Goal: Information Seeking & Learning: Learn about a topic

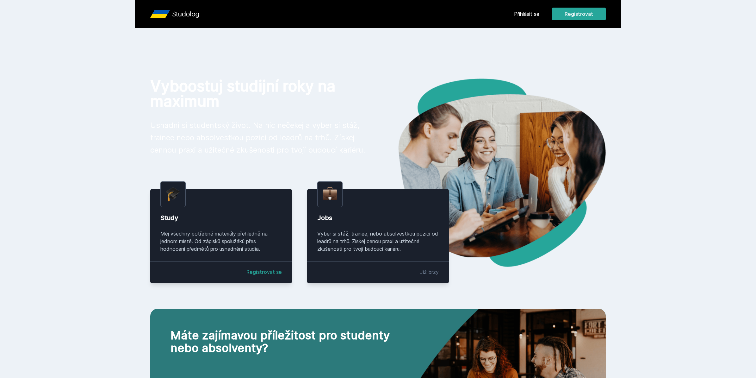
click at [528, 10] on link "Přihlásit se" at bounding box center [526, 14] width 25 height 8
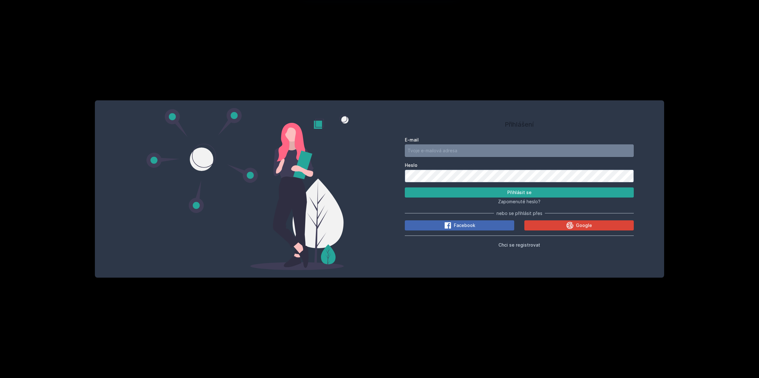
click at [548, 151] on input "E-mail" at bounding box center [519, 150] width 229 height 13
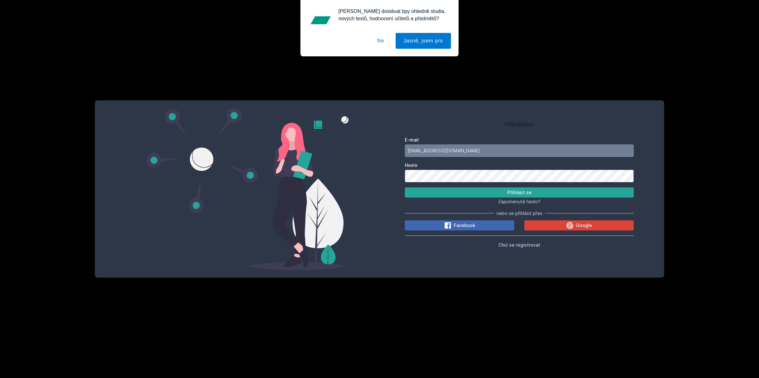
type input "domihra@gmail.com"
click at [405, 187] on button "Přihlásit se" at bounding box center [519, 192] width 229 height 10
click at [561, 227] on button "Google" at bounding box center [578, 225] width 109 height 10
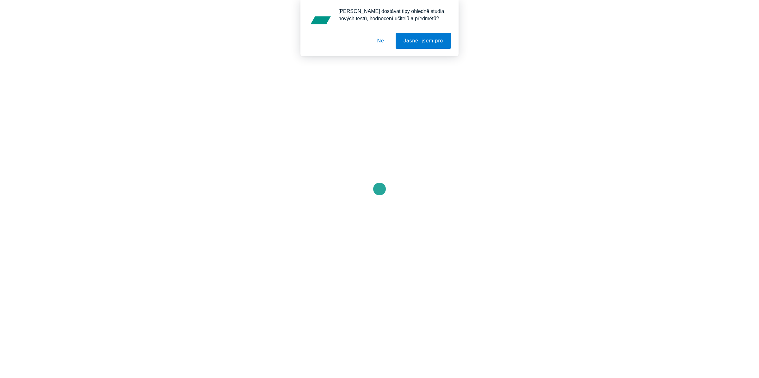
click at [377, 39] on button "Ne" at bounding box center [380, 41] width 23 height 16
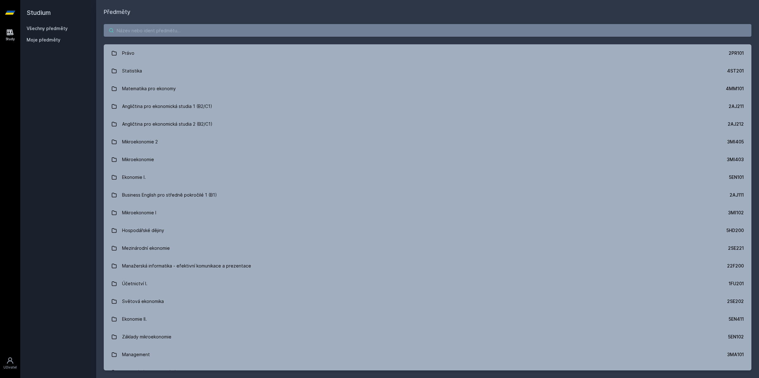
click at [224, 28] on input "search" at bounding box center [428, 30] width 648 height 13
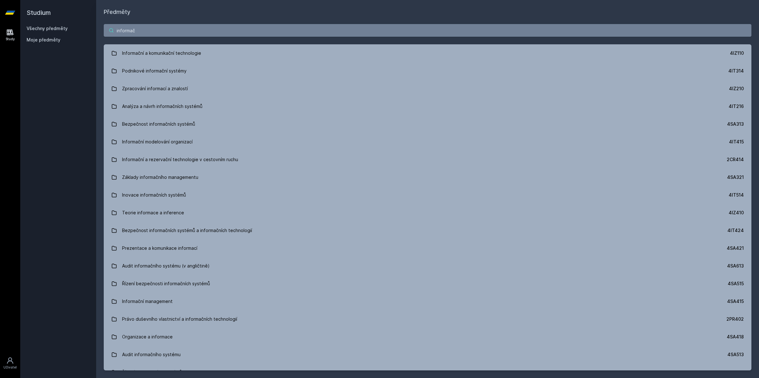
type input "informač"
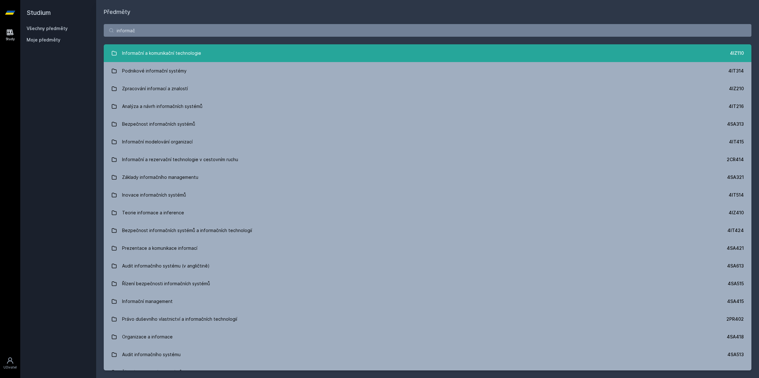
drag, startPoint x: 233, startPoint y: 41, endPoint x: 226, endPoint y: 51, distance: 12.6
click at [230, 44] on div "informač Informační a komunikační technologie 4IZ110 Podnikové informační systé…" at bounding box center [427, 196] width 663 height 361
click at [226, 51] on link "Informační a komunikační technologie 4IZ110" at bounding box center [428, 53] width 648 height 18
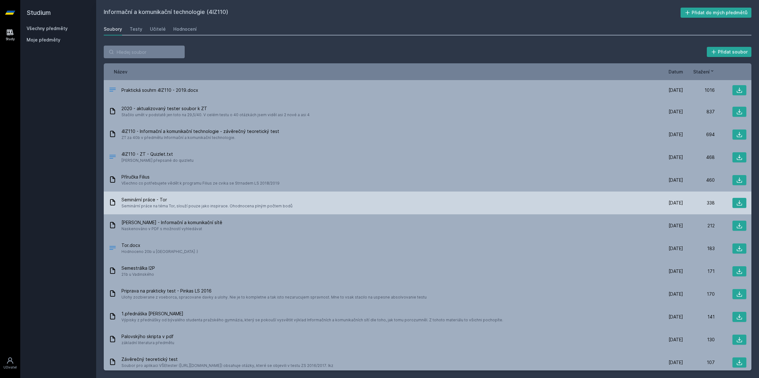
click at [270, 199] on span "Seminární práce - Tor" at bounding box center [206, 199] width 171 height 6
click at [741, 202] on button at bounding box center [739, 203] width 14 height 10
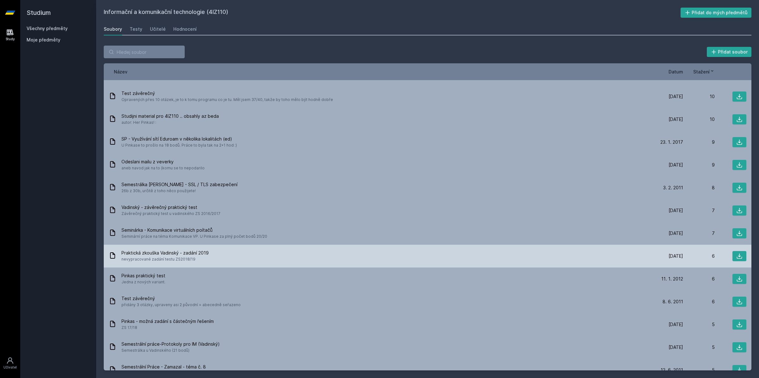
scroll to position [1013, 0]
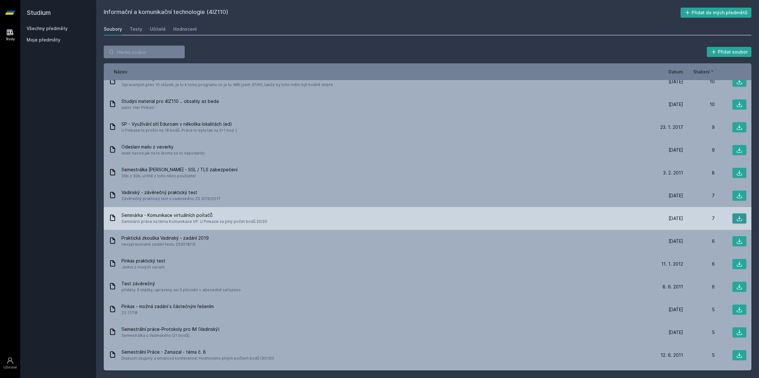
click at [738, 218] on icon at bounding box center [739, 218] width 6 height 6
